Goal: Check status: Check status

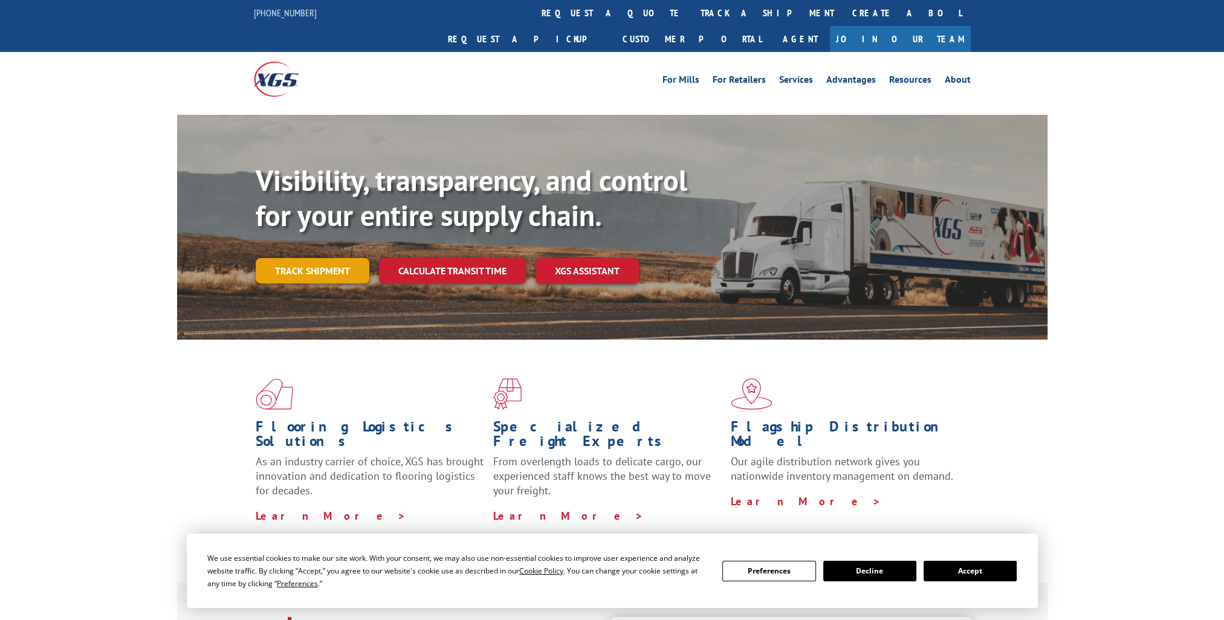
click at [331, 258] on link "Track shipment" at bounding box center [313, 270] width 114 height 25
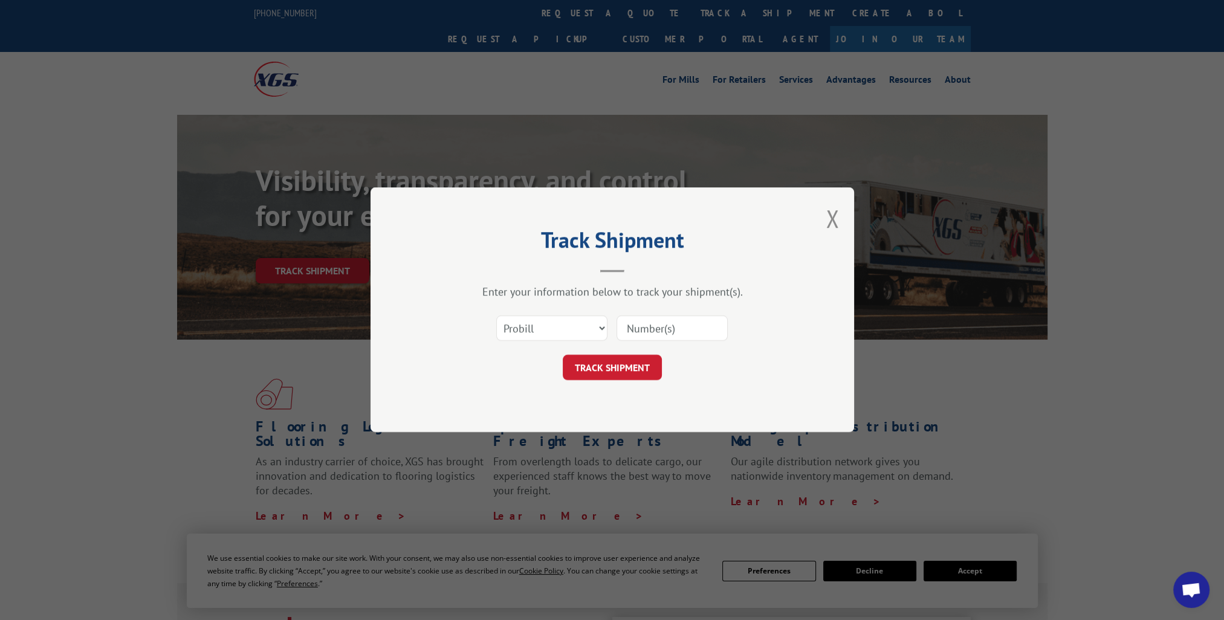
click at [645, 331] on input at bounding box center [671, 328] width 111 height 25
click at [653, 330] on input at bounding box center [671, 328] width 111 height 25
drag, startPoint x: 653, startPoint y: 330, endPoint x: 644, endPoint y: 326, distance: 9.2
click at [644, 326] on input at bounding box center [671, 328] width 111 height 25
paste input "17501858"
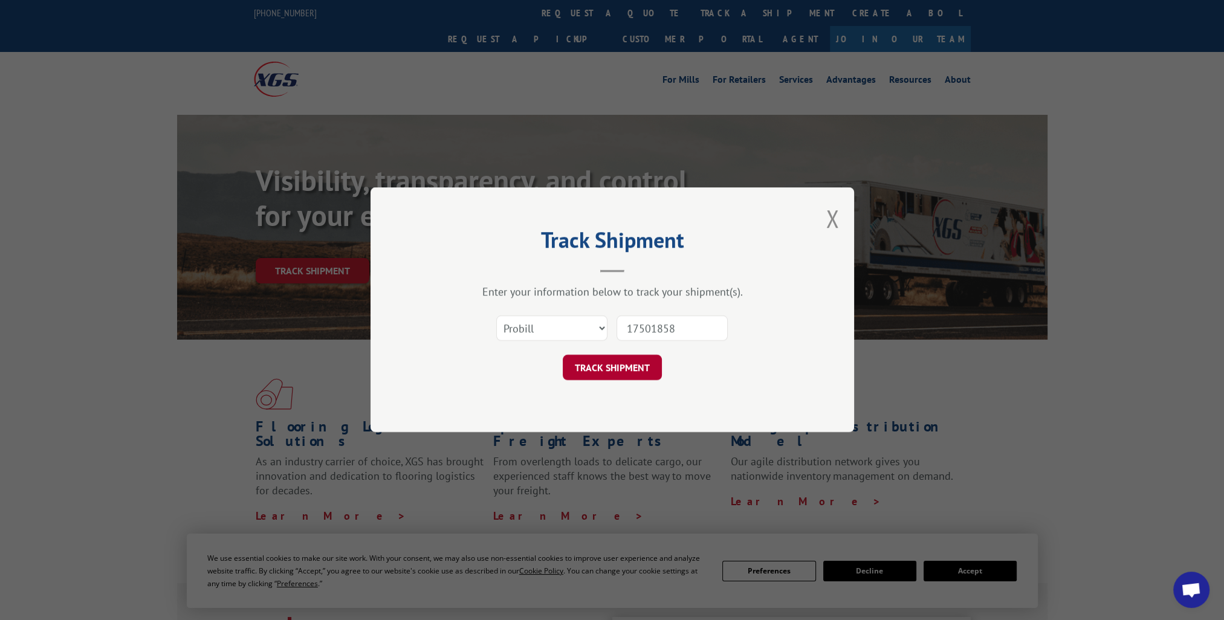
type input "17501858"
click at [633, 371] on button "TRACK SHIPMENT" at bounding box center [612, 367] width 99 height 25
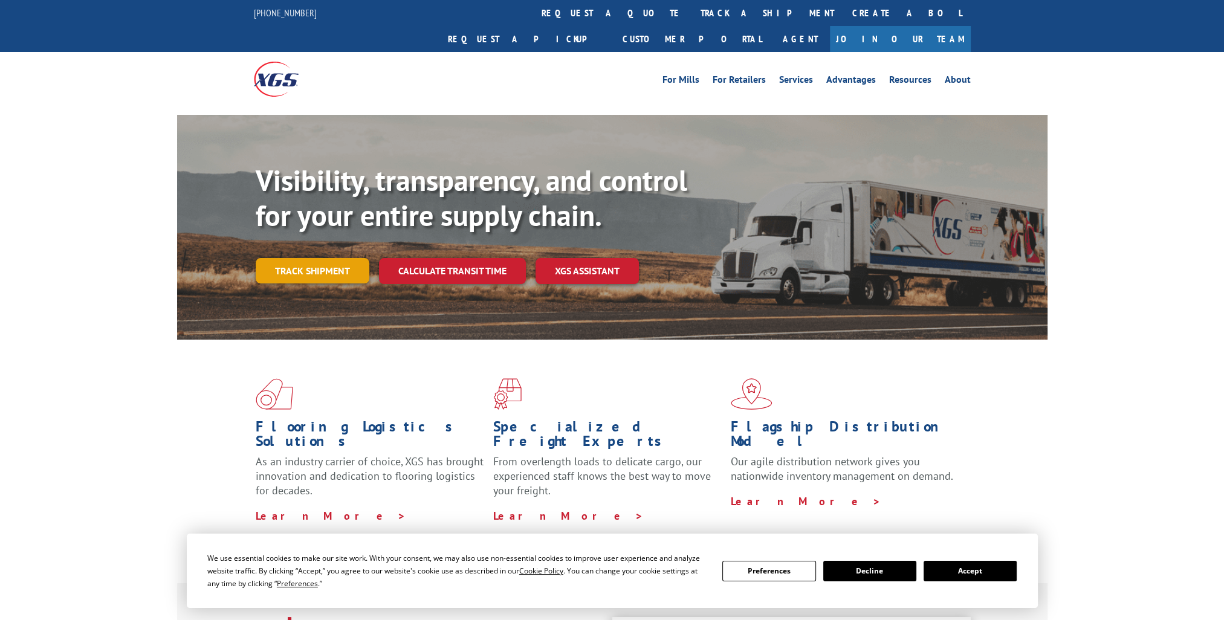
click at [311, 258] on link "Track shipment" at bounding box center [313, 270] width 114 height 25
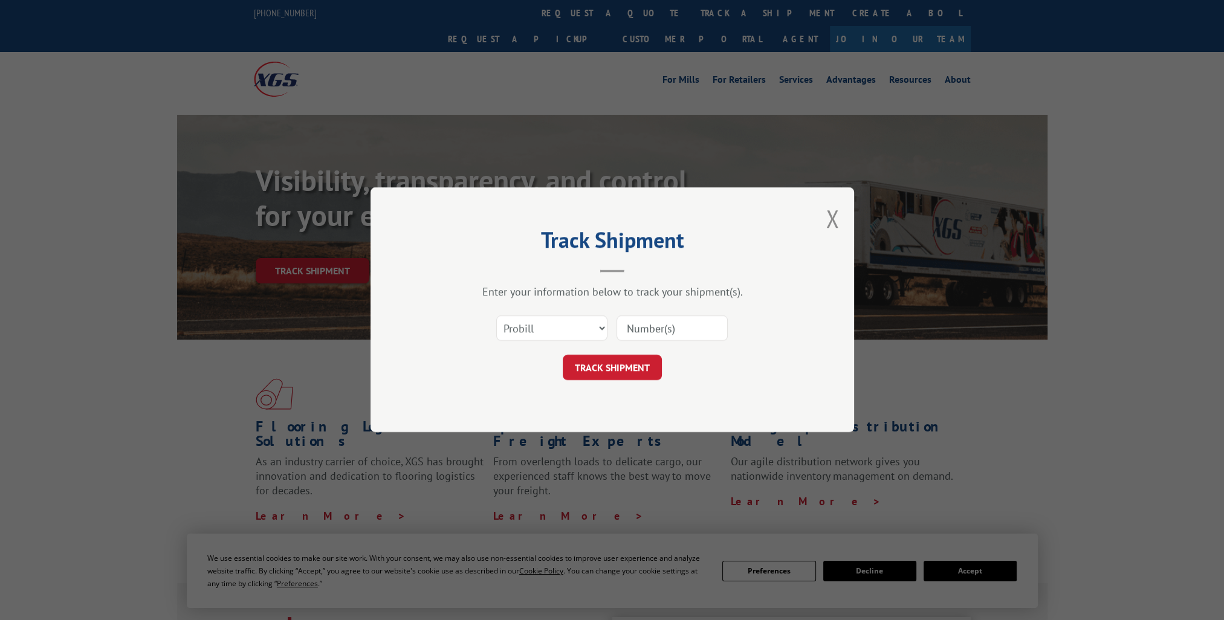
click at [660, 330] on input at bounding box center [671, 328] width 111 height 25
